Goal: Find contact information: Find contact information

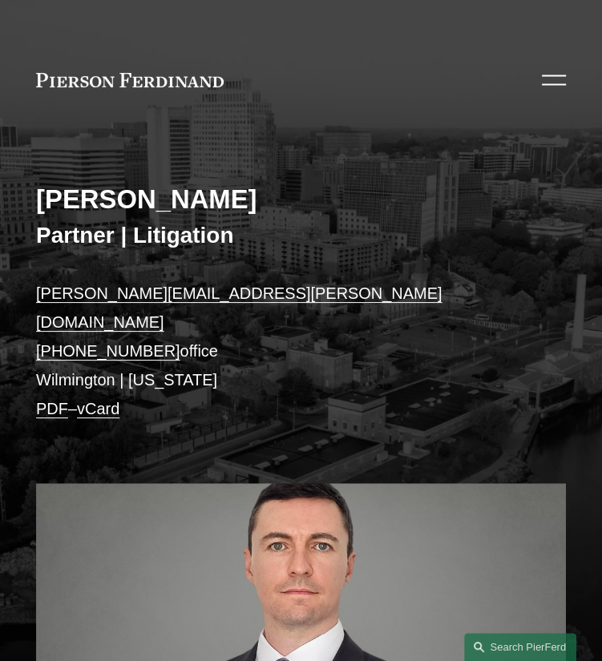
drag, startPoint x: 544, startPoint y: 67, endPoint x: 543, endPoint y: 75, distance: 8.9
click at [543, 70] on div at bounding box center [554, 80] width 24 height 28
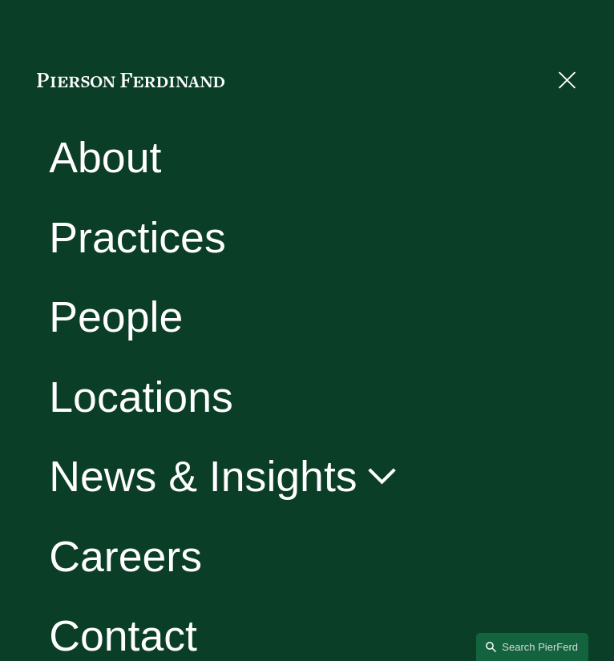
scroll to position [30, 0]
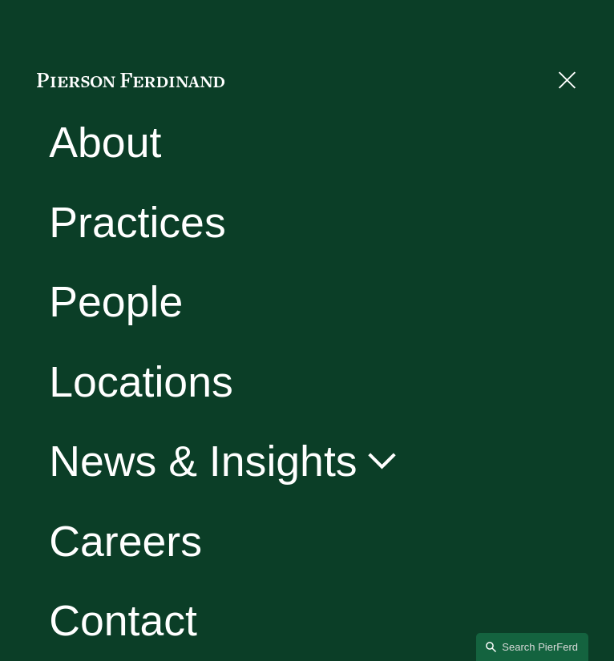
click at [117, 609] on link "Contact" at bounding box center [123, 621] width 148 height 43
click at [125, 615] on link "Contact" at bounding box center [123, 621] width 148 height 43
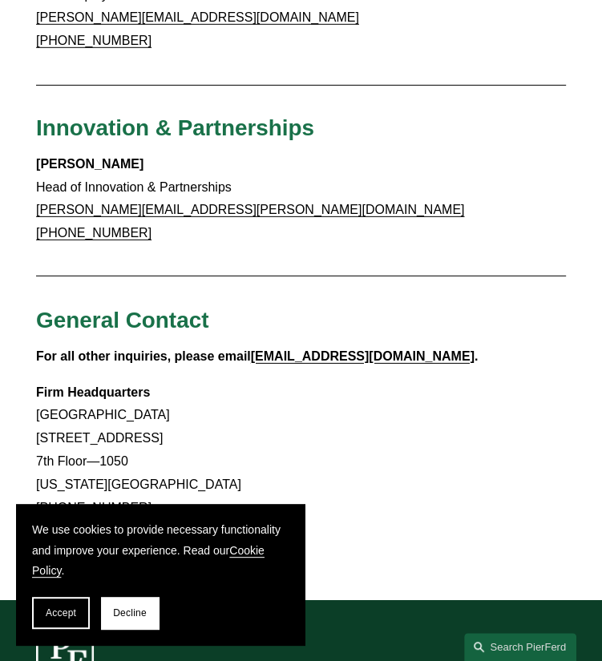
scroll to position [2276, 0]
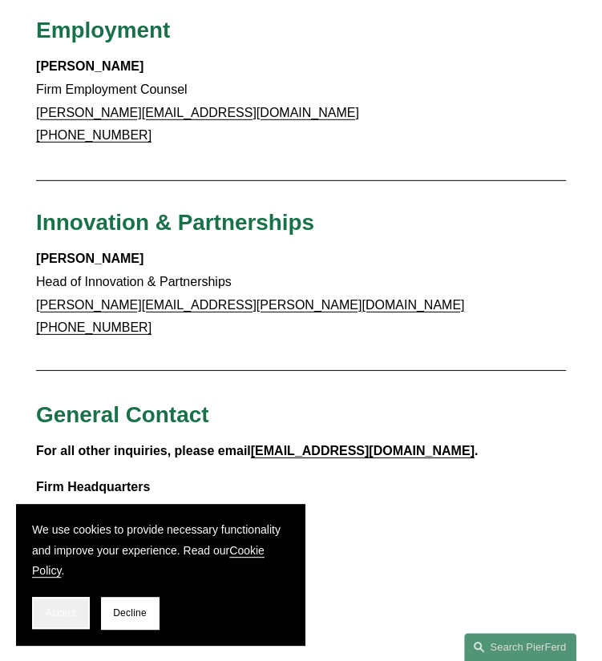
click at [87, 603] on button "Accept" at bounding box center [61, 613] width 58 height 32
